Goal: Information Seeking & Learning: Learn about a topic

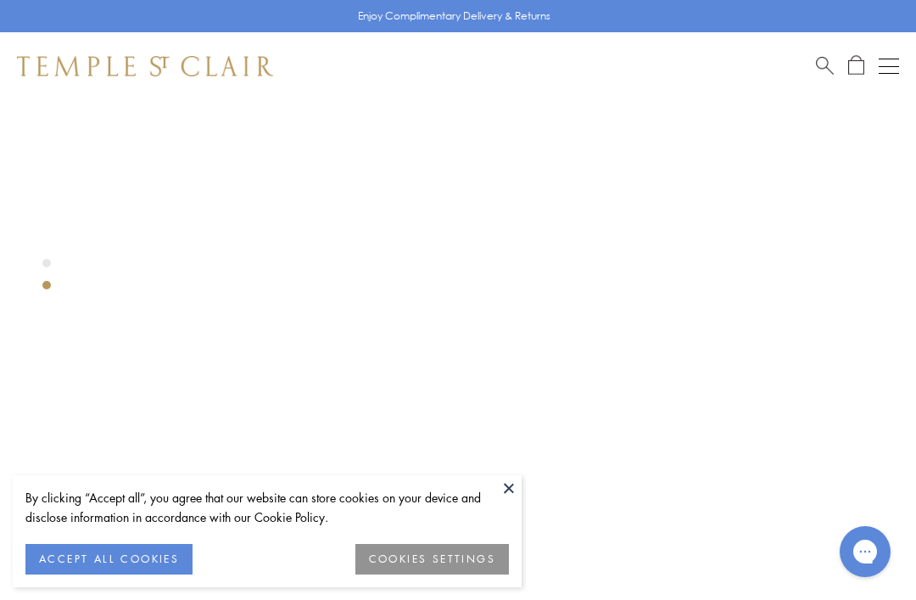
click at [510, 488] on button at bounding box center [508, 487] width 25 height 25
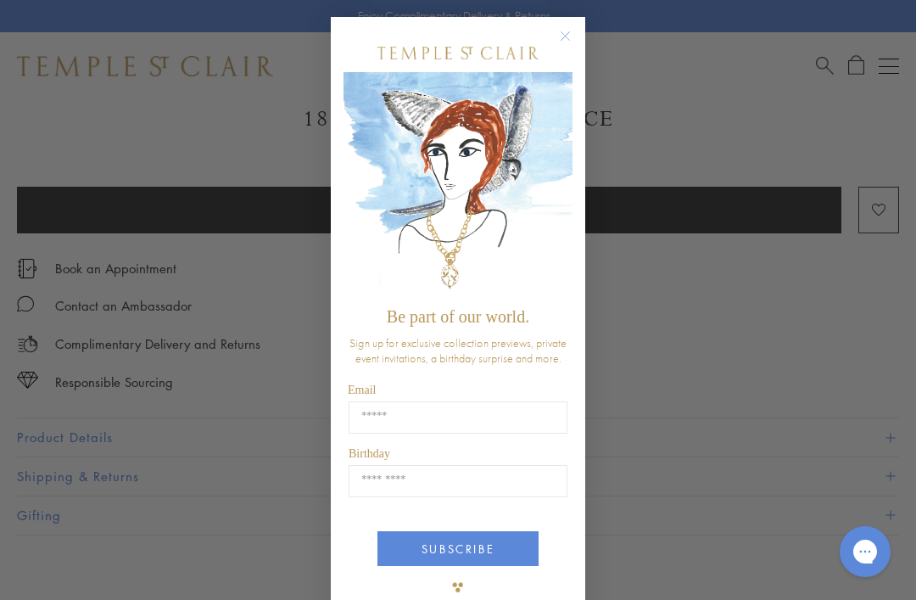
scroll to position [912, 0]
click at [568, 42] on circle "Close dialog" at bounding box center [565, 36] width 20 height 20
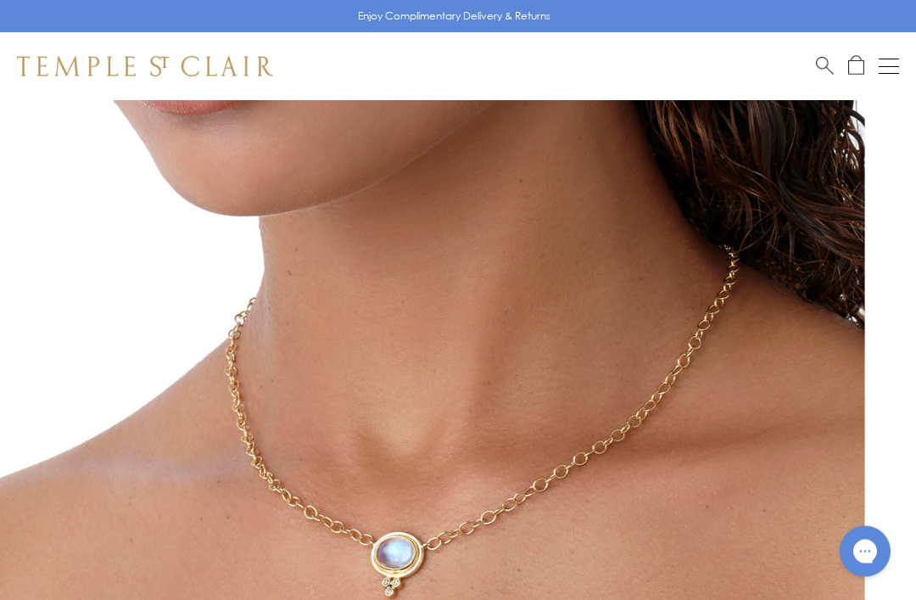
scroll to position [0, 0]
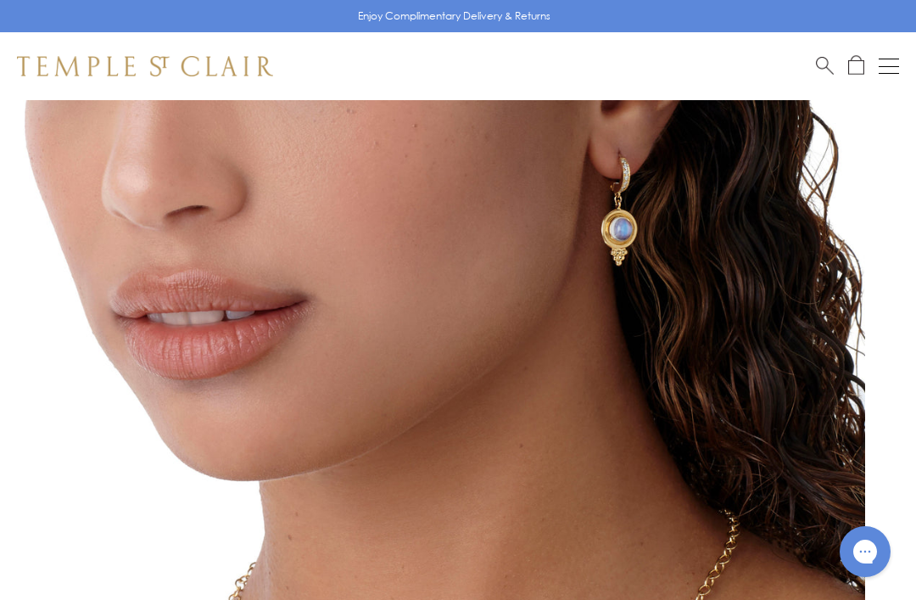
click at [885, 68] on button "Open navigation" at bounding box center [889, 66] width 20 height 20
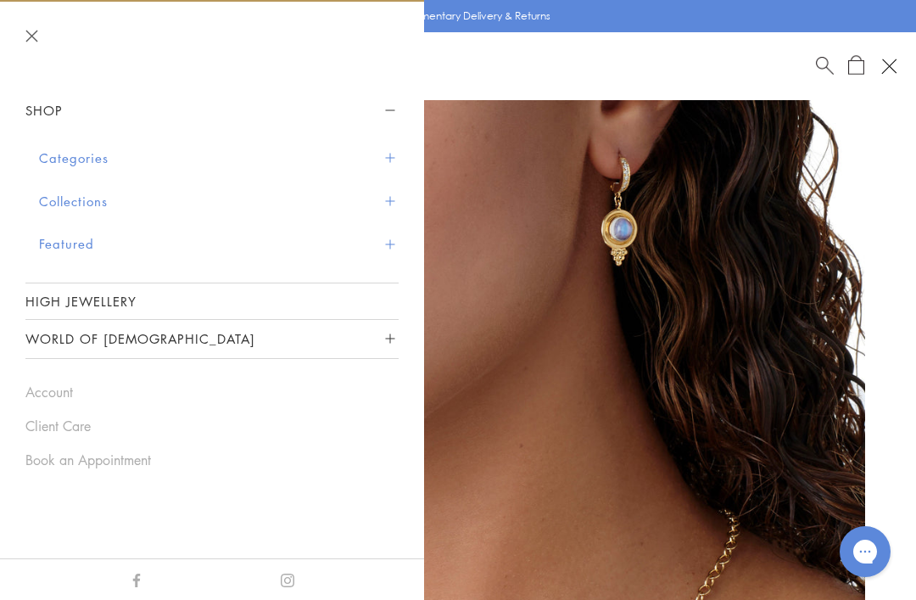
click at [107, 204] on button "Collections" at bounding box center [219, 201] width 360 height 43
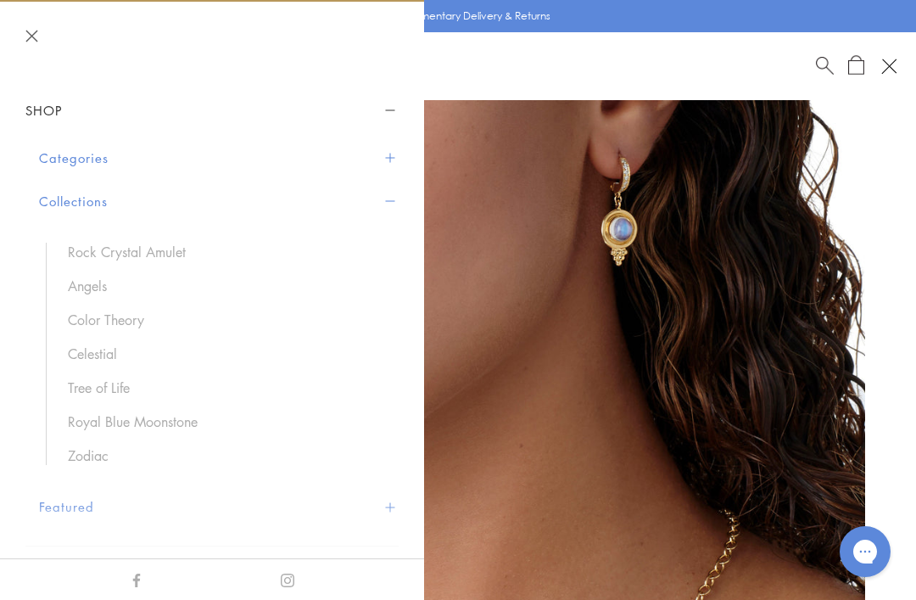
click at [162, 420] on link "Royal Blue Moonstone" at bounding box center [225, 421] width 314 height 19
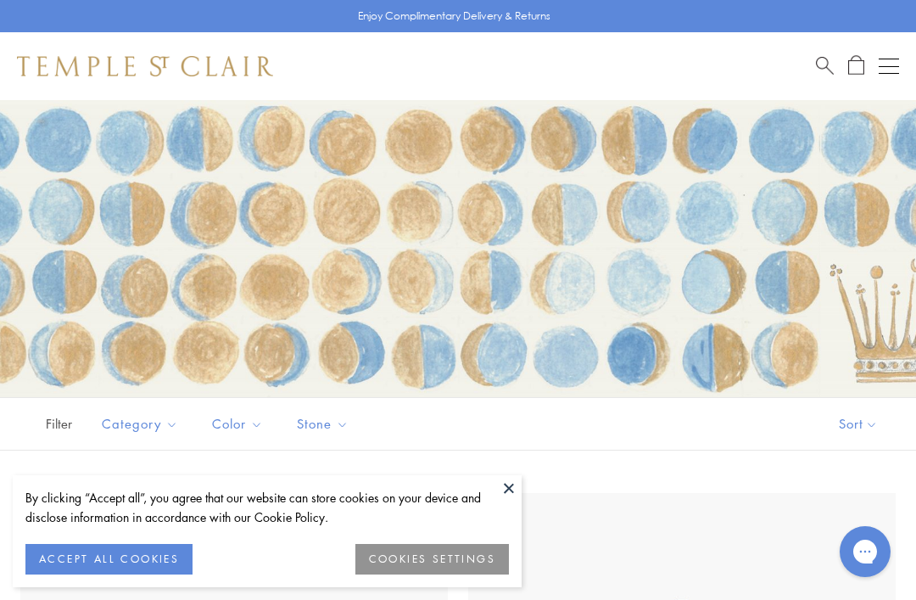
click at [504, 486] on button at bounding box center [508, 487] width 25 height 25
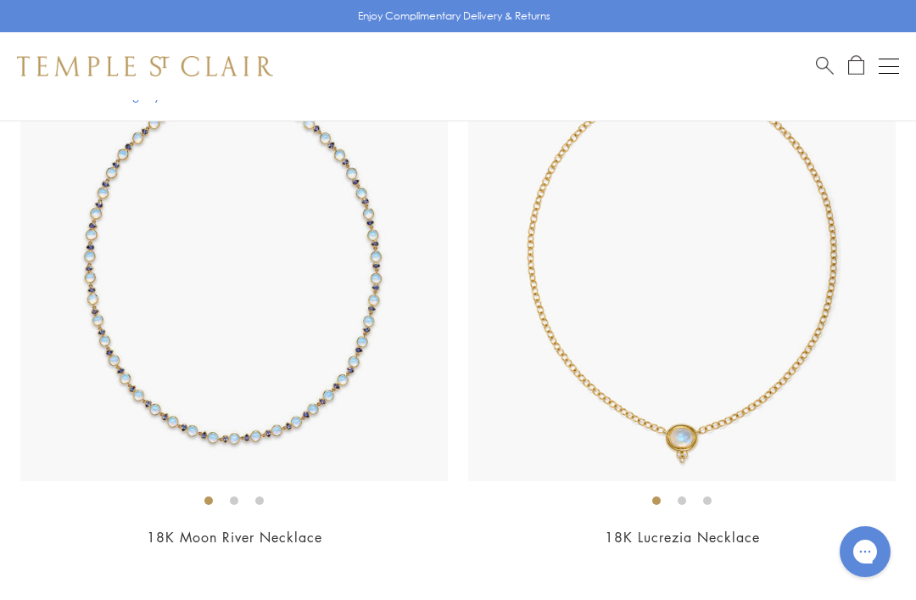
scroll to position [14406, 0]
click at [786, 373] on img at bounding box center [681, 269] width 427 height 427
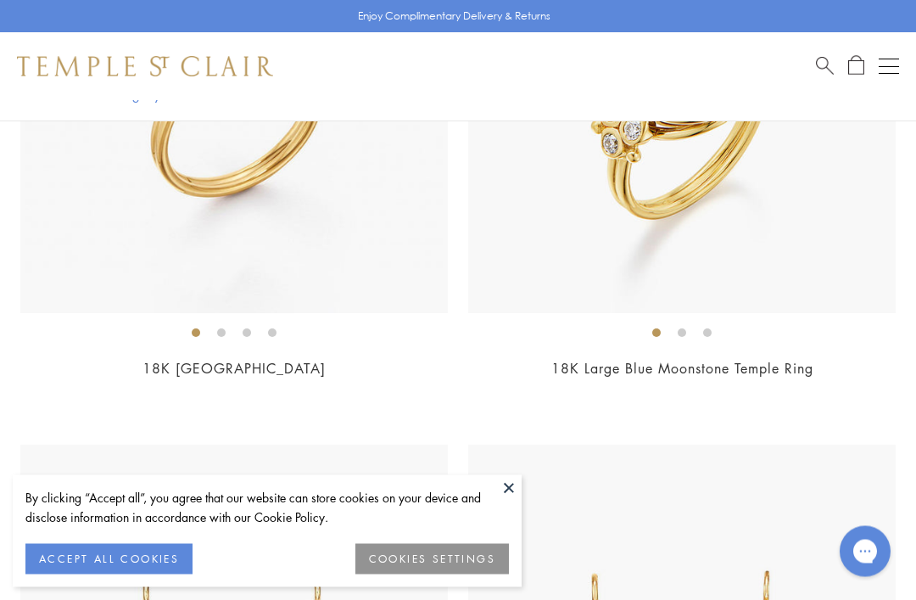
scroll to position [2301, 0]
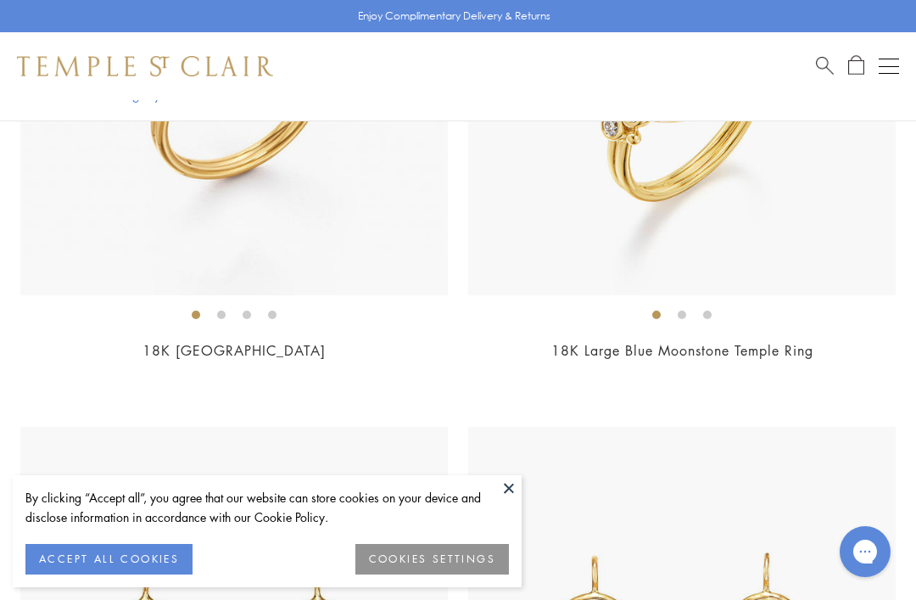
click at [516, 500] on button at bounding box center [508, 487] width 25 height 25
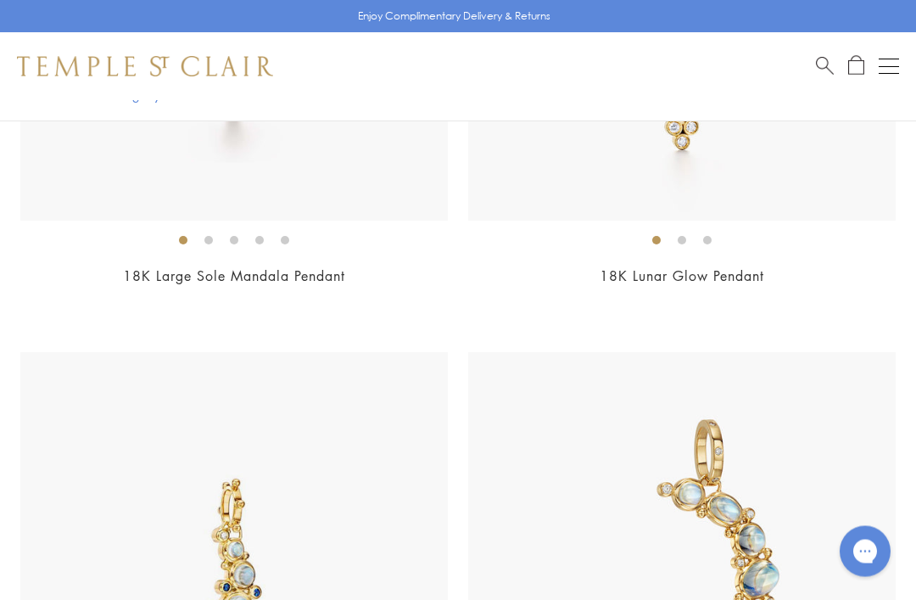
scroll to position [11317, 0]
click at [876, 81] on div "Shop Shop Categories Amulets Pendants & Charms Lockets Chains & Leather Cords E…" at bounding box center [458, 66] width 916 height 68
click at [890, 70] on button "Open navigation" at bounding box center [889, 66] width 20 height 20
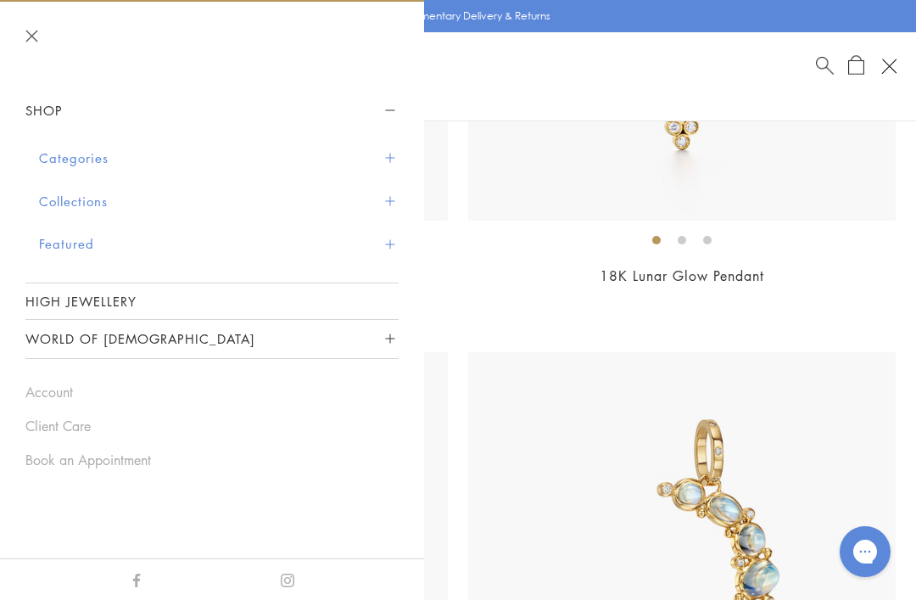
click at [86, 159] on button "Categories" at bounding box center [219, 158] width 360 height 43
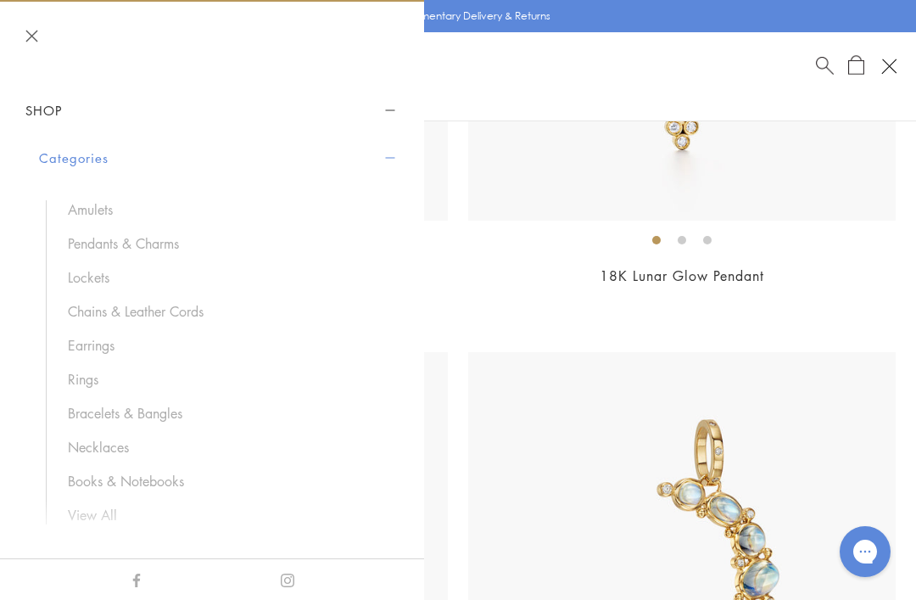
click at [92, 382] on link "Rings" at bounding box center [225, 379] width 314 height 19
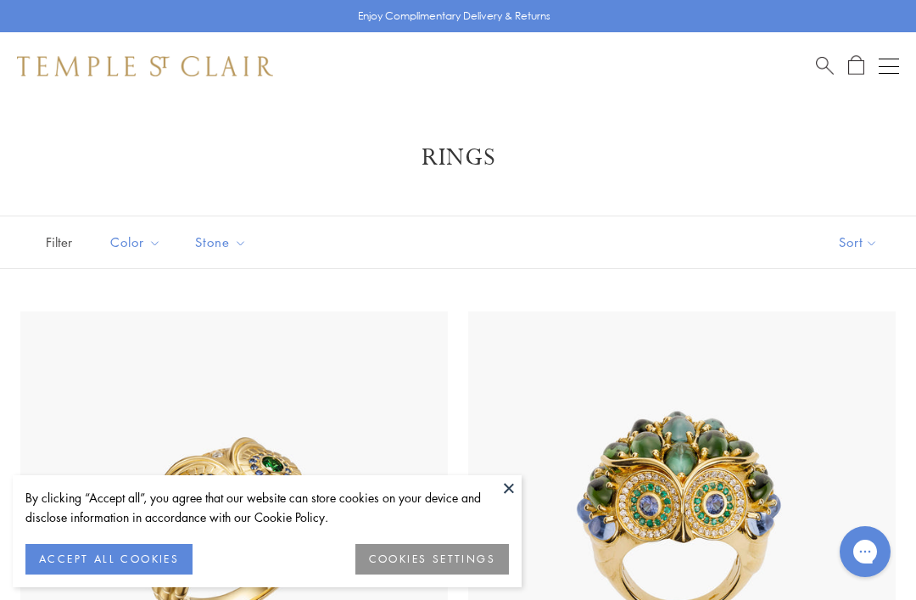
click at [507, 490] on button at bounding box center [508, 487] width 25 height 25
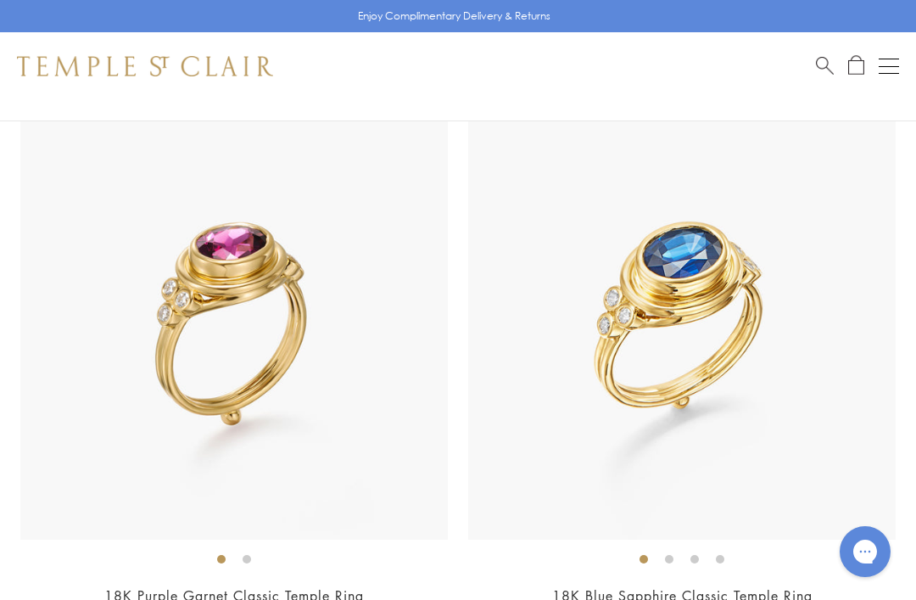
scroll to position [13130, 0]
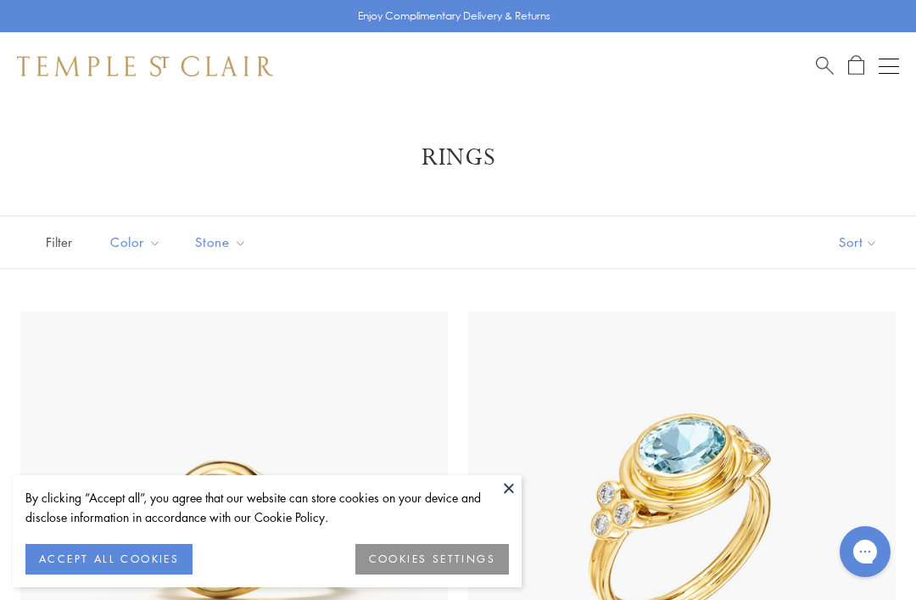
click at [510, 489] on button at bounding box center [508, 487] width 25 height 25
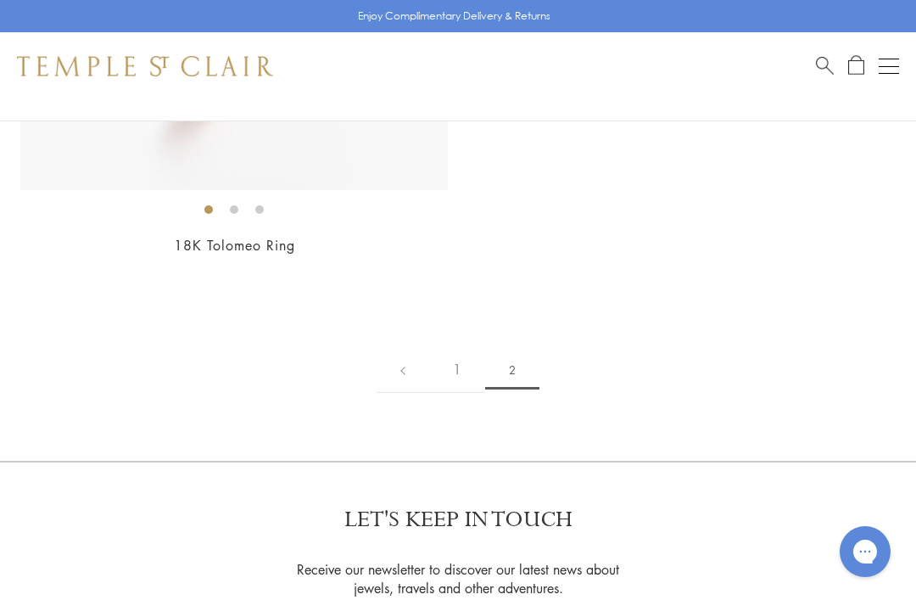
scroll to position [2782, 0]
click at [455, 367] on link "1" at bounding box center [457, 371] width 56 height 47
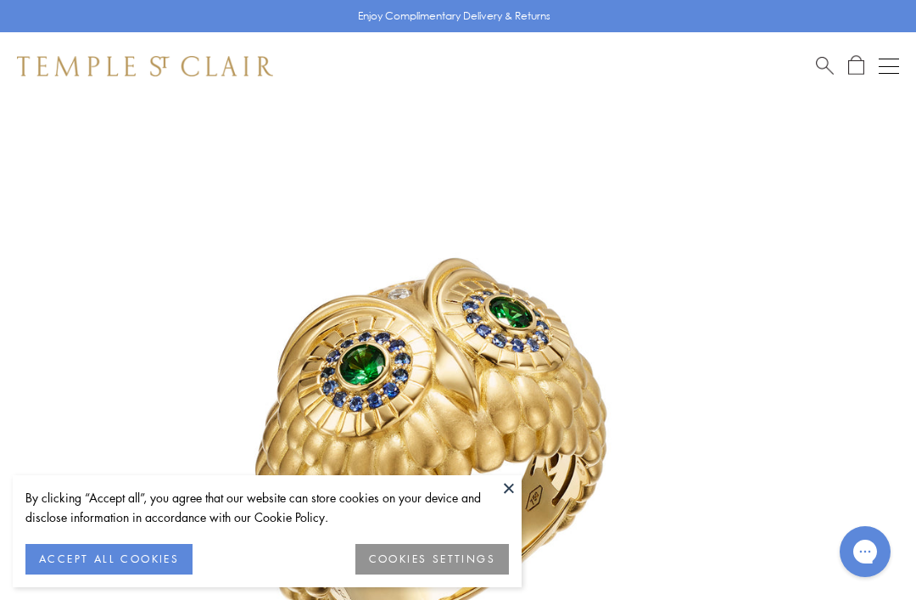
scroll to position [100, 0]
